Goal: Check status: Check status

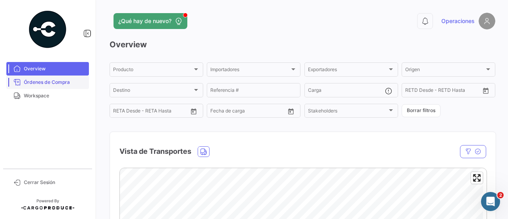
click at [43, 82] on span "Órdenes de Compra" at bounding box center [55, 82] width 62 height 7
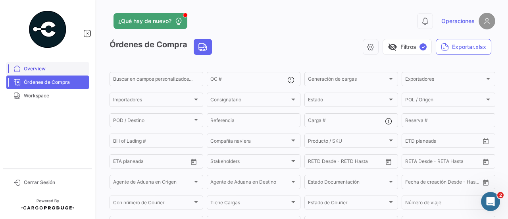
click at [30, 68] on span "Overview" at bounding box center [55, 68] width 62 height 7
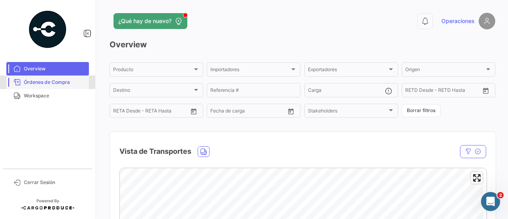
click at [57, 76] on link "Órdenes de Compra" at bounding box center [47, 82] width 83 height 14
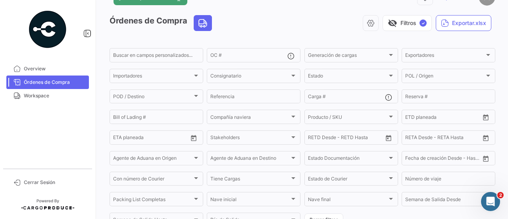
scroll to position [25, 0]
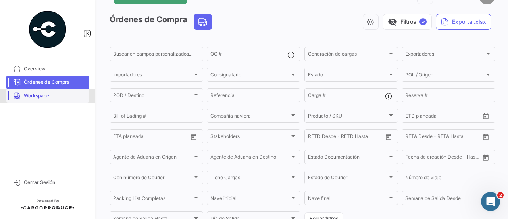
click at [48, 91] on link "Workspace" at bounding box center [47, 96] width 83 height 14
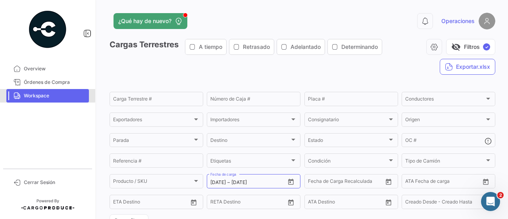
click at [48, 91] on link "Workspace" at bounding box center [47, 96] width 83 height 14
click at [291, 181] on icon "Open calendar" at bounding box center [291, 182] width 6 height 6
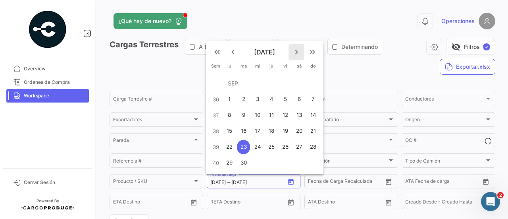
click at [299, 53] on mat-icon "keyboard_arrow_right" at bounding box center [297, 52] width 10 height 10
click at [271, 99] on div "2" at bounding box center [272, 99] width 12 height 14
type input "[DATE]"
click at [289, 98] on div "3" at bounding box center [285, 99] width 12 height 14
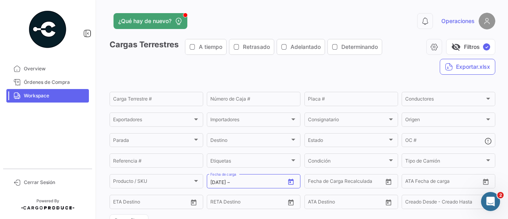
type input "[DATE]"
click at [288, 182] on icon "Open calendar" at bounding box center [290, 181] width 7 height 7
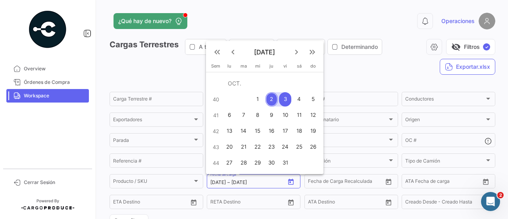
click at [274, 96] on div "2" at bounding box center [272, 99] width 12 height 14
click at [279, 96] on button "3" at bounding box center [286, 99] width 14 height 16
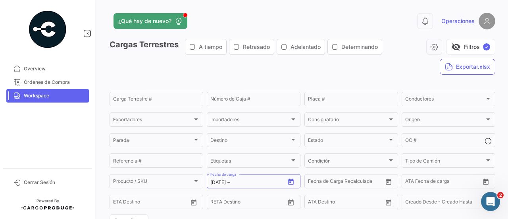
type input "[DATE]"
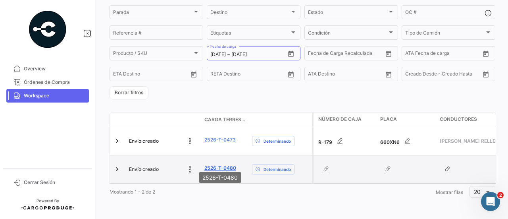
click at [218, 165] on link "2526-T-0480" at bounding box center [220, 167] width 32 height 7
